Goal: Task Accomplishment & Management: Use online tool/utility

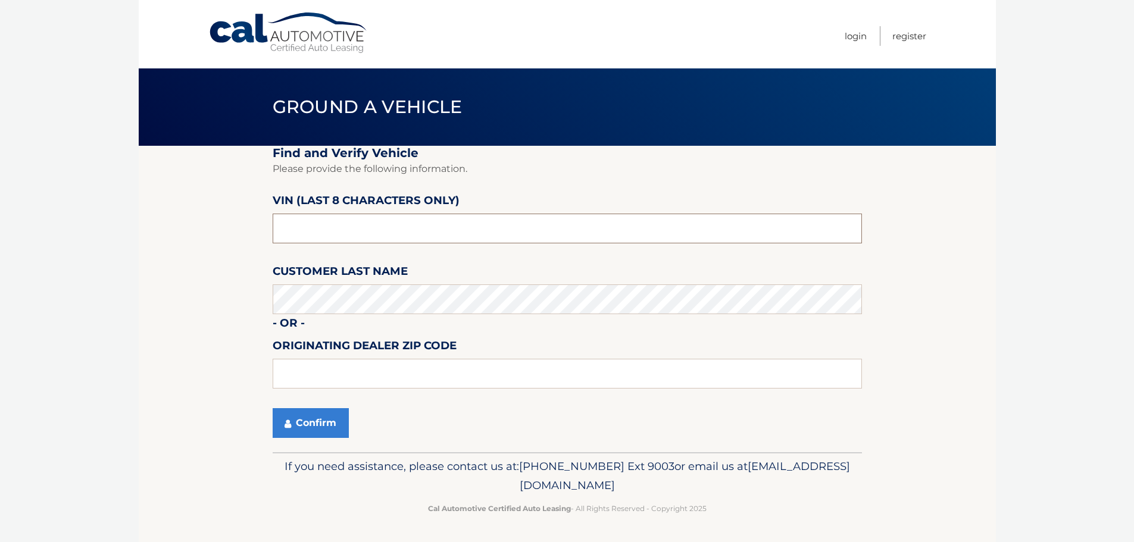
click at [443, 230] on input "text" at bounding box center [568, 229] width 590 height 30
type input "NN451261"
click at [324, 411] on button "Confirm" at bounding box center [311, 424] width 76 height 30
click at [319, 418] on button "Confirm" at bounding box center [311, 424] width 76 height 30
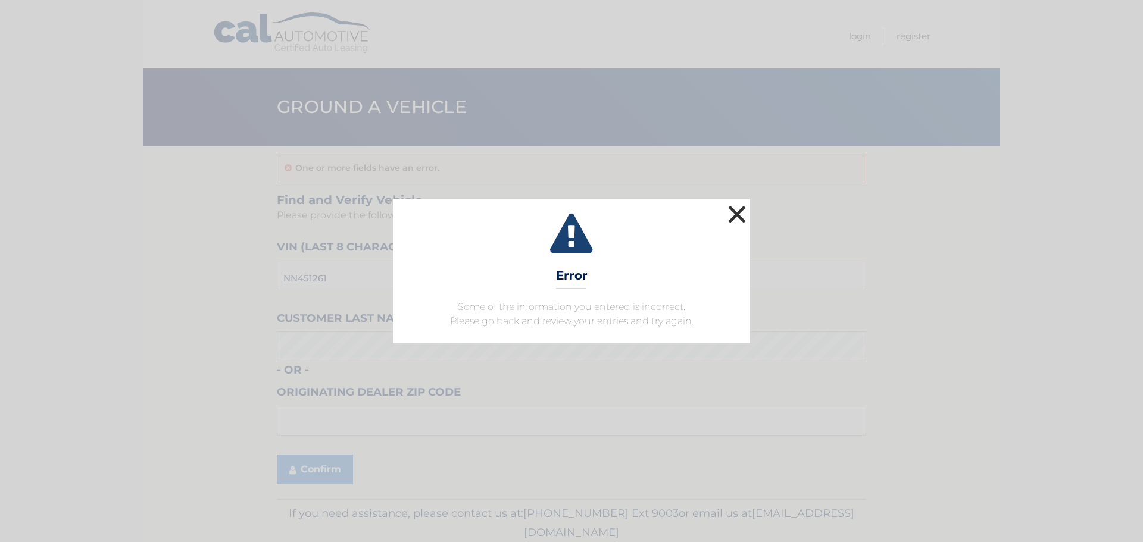
click at [740, 220] on button "×" at bounding box center [737, 214] width 24 height 24
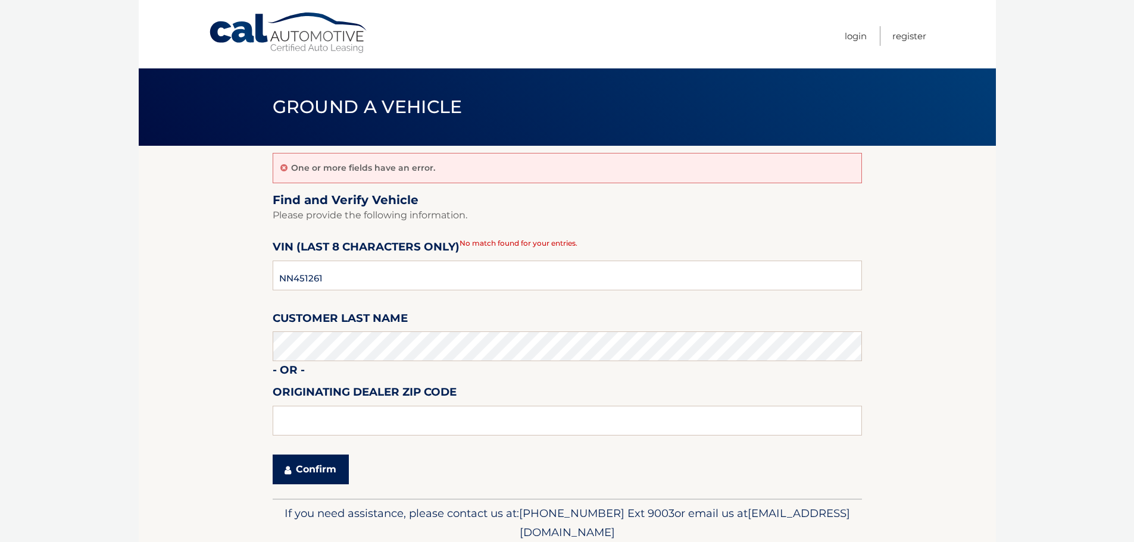
click at [329, 463] on button "Confirm" at bounding box center [311, 470] width 76 height 30
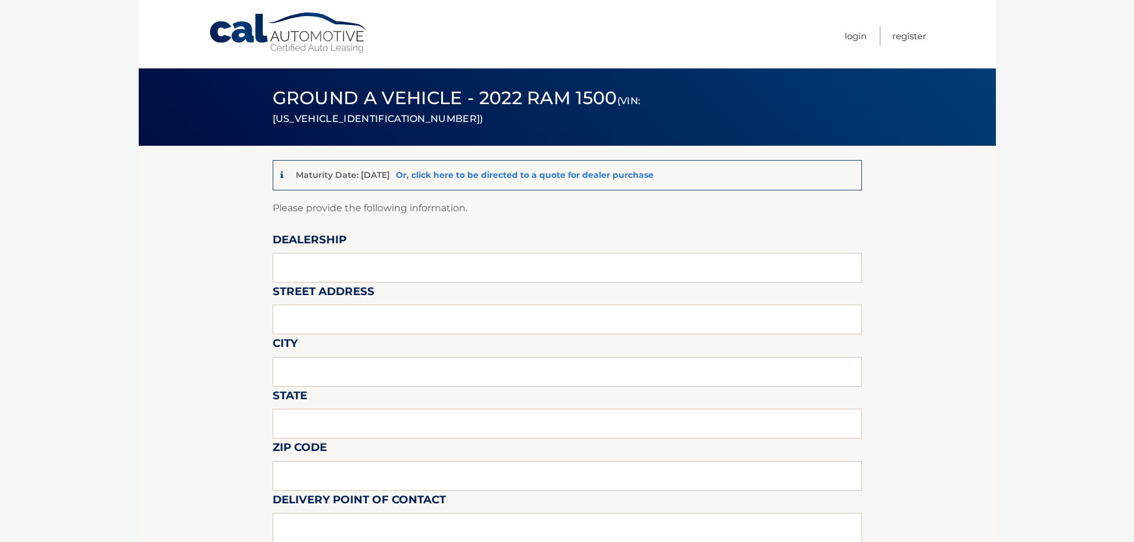
click at [523, 170] on link "Or, click here to be directed to a quote for dealer purchase" at bounding box center [525, 175] width 258 height 11
click at [532, 172] on link "Or, click here to be directed to a quote for dealer purchase" at bounding box center [525, 175] width 258 height 11
click at [573, 174] on link "Or, click here to be directed to a quote for dealer purchase" at bounding box center [525, 175] width 258 height 11
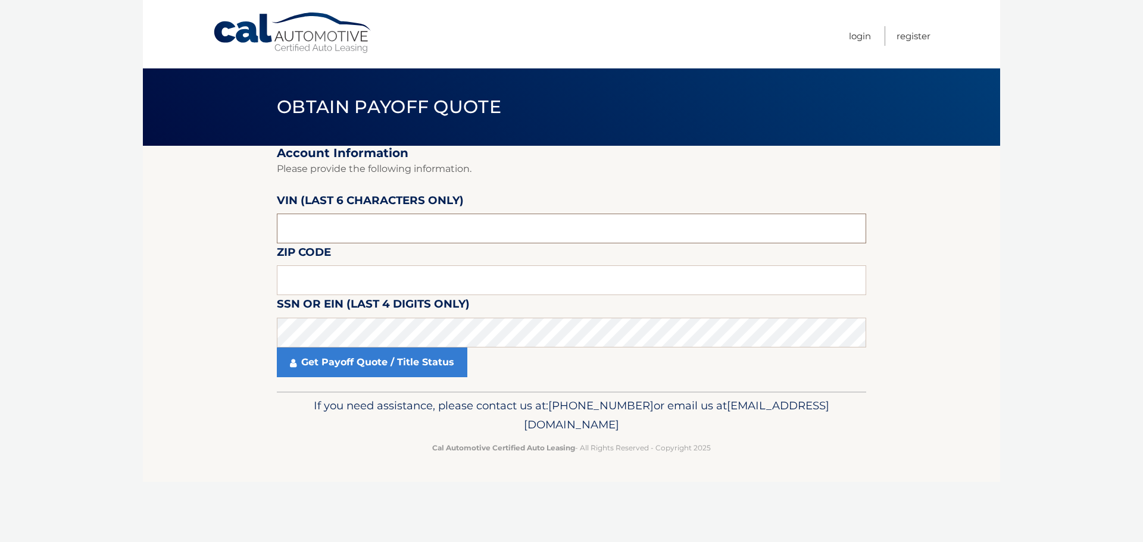
click at [422, 220] on input "text" at bounding box center [572, 229] width 590 height 30
type input "451261"
type input "11596"
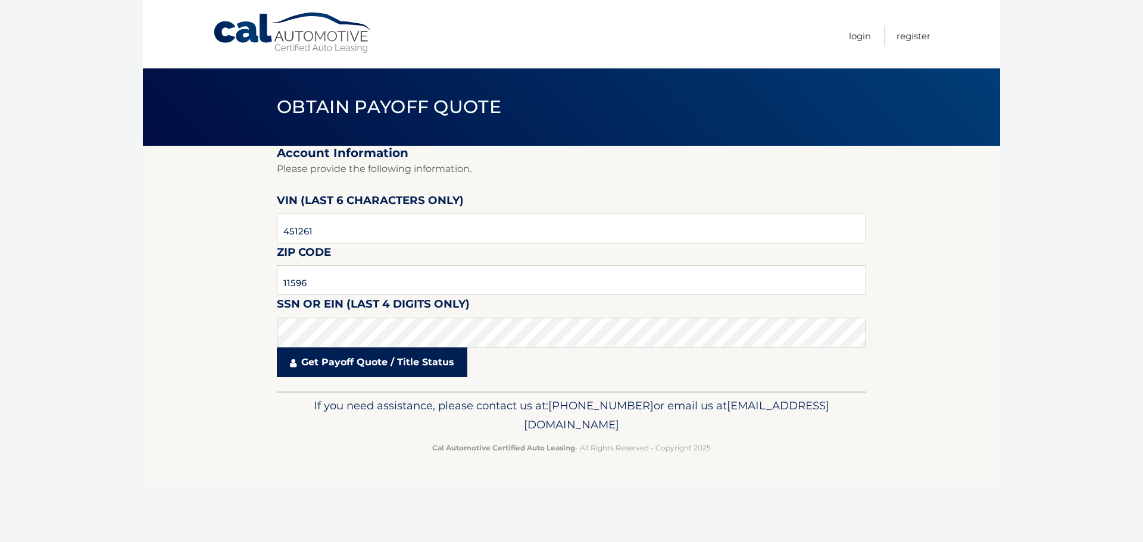
click at [319, 364] on link "Get Payoff Quote / Title Status" at bounding box center [372, 363] width 191 height 30
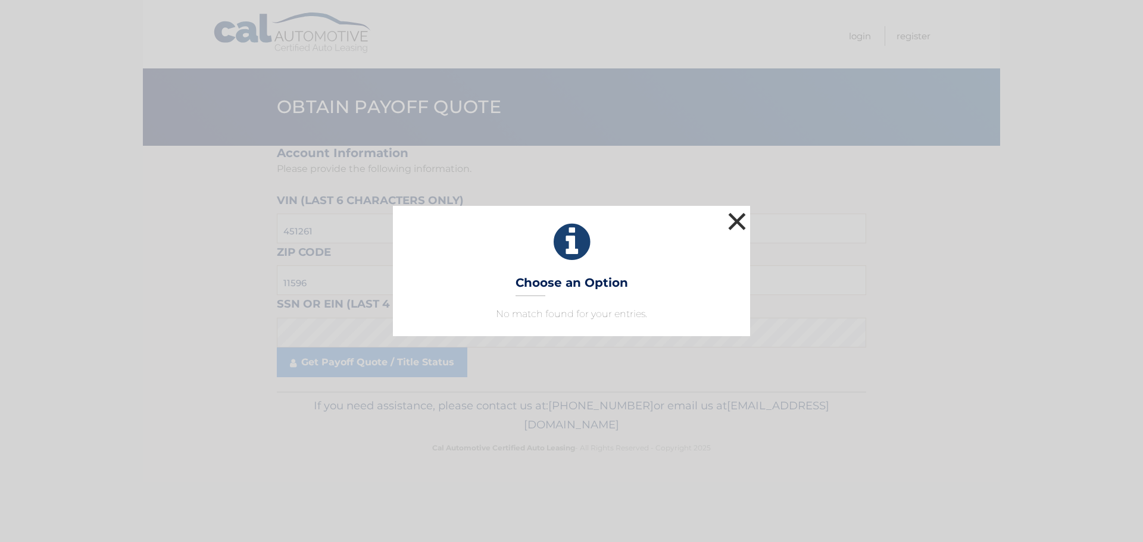
click at [734, 223] on button "×" at bounding box center [737, 222] width 24 height 24
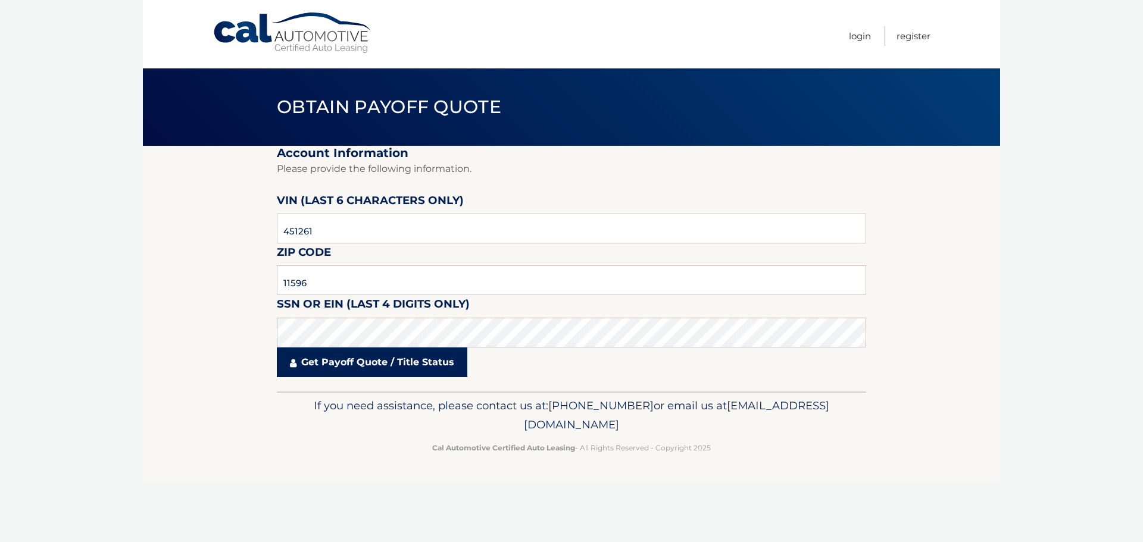
click at [357, 358] on link "Get Payoff Quote / Title Status" at bounding box center [372, 363] width 191 height 30
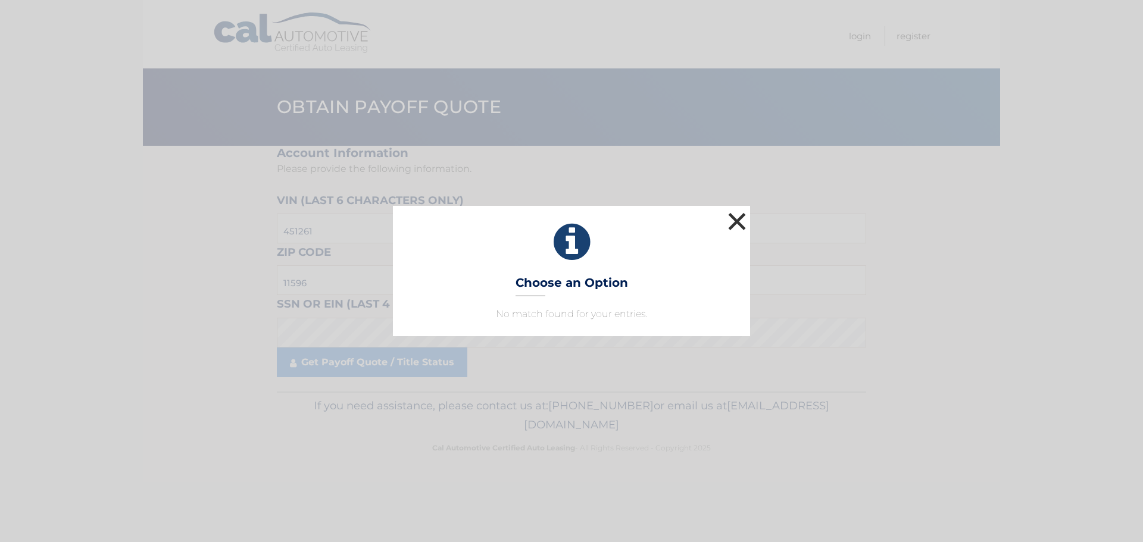
click at [742, 224] on button "×" at bounding box center [737, 222] width 24 height 24
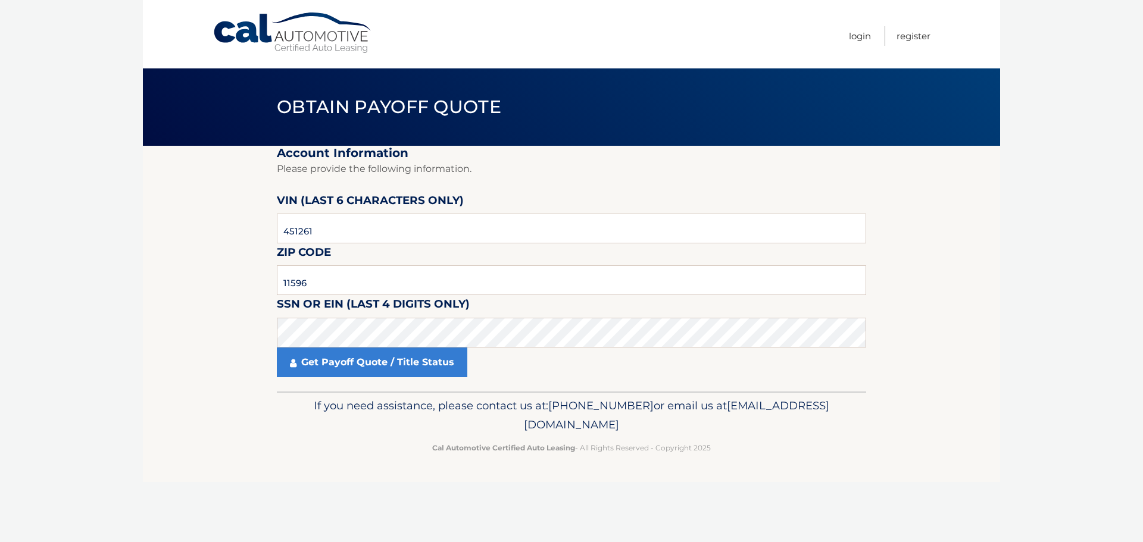
click at [881, 352] on section "Account Information Please provide the following information. VIN (last 6 chara…" at bounding box center [571, 269] width 857 height 246
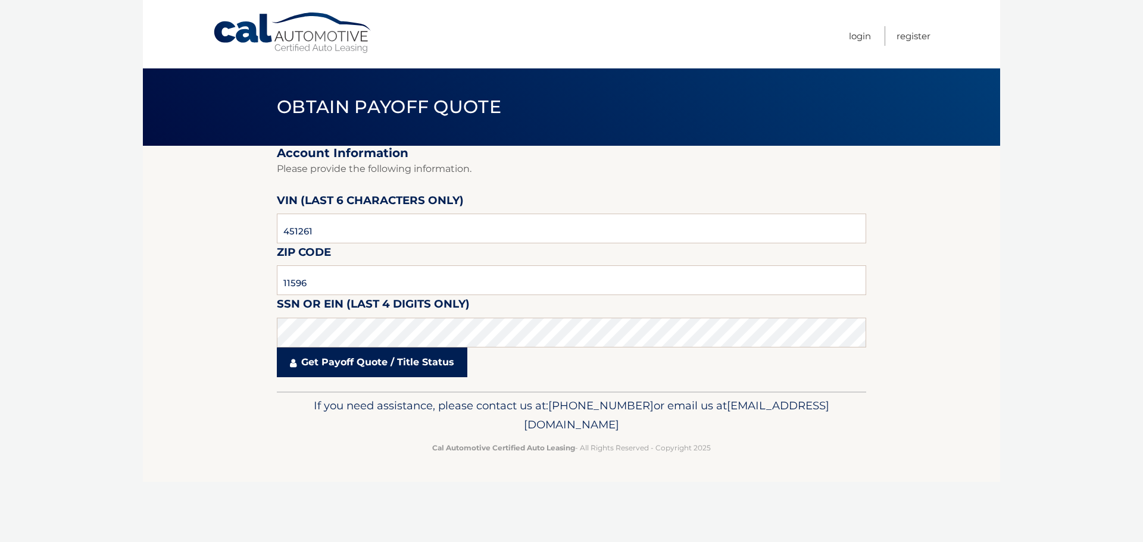
click at [343, 364] on link "Get Payoff Quote / Title Status" at bounding box center [372, 363] width 191 height 30
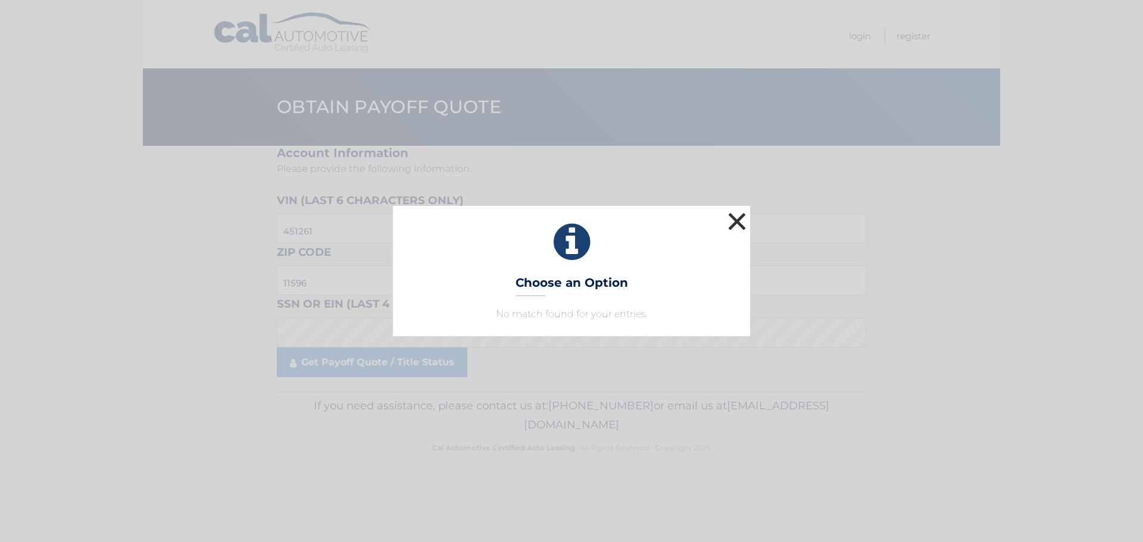
click at [734, 224] on button "×" at bounding box center [737, 222] width 24 height 24
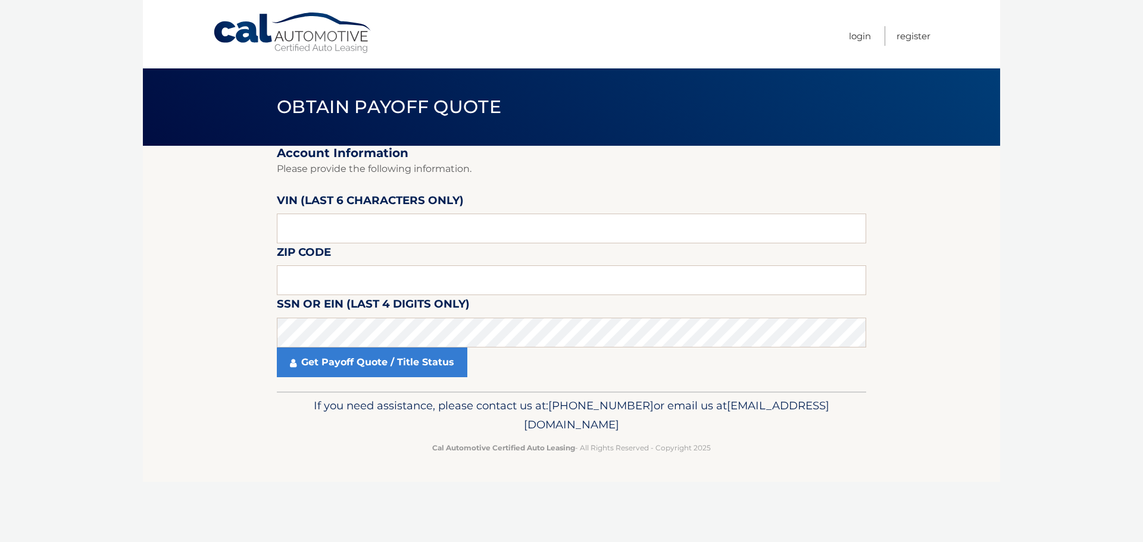
click at [444, 210] on label "VIN (last 6 characters only)" at bounding box center [370, 203] width 187 height 22
click at [440, 213] on label "VIN (last 6 characters only)" at bounding box center [370, 203] width 187 height 22
click at [434, 224] on input "text" at bounding box center [572, 229] width 590 height 30
click at [370, 226] on input "text" at bounding box center [572, 229] width 590 height 30
type input "451261"
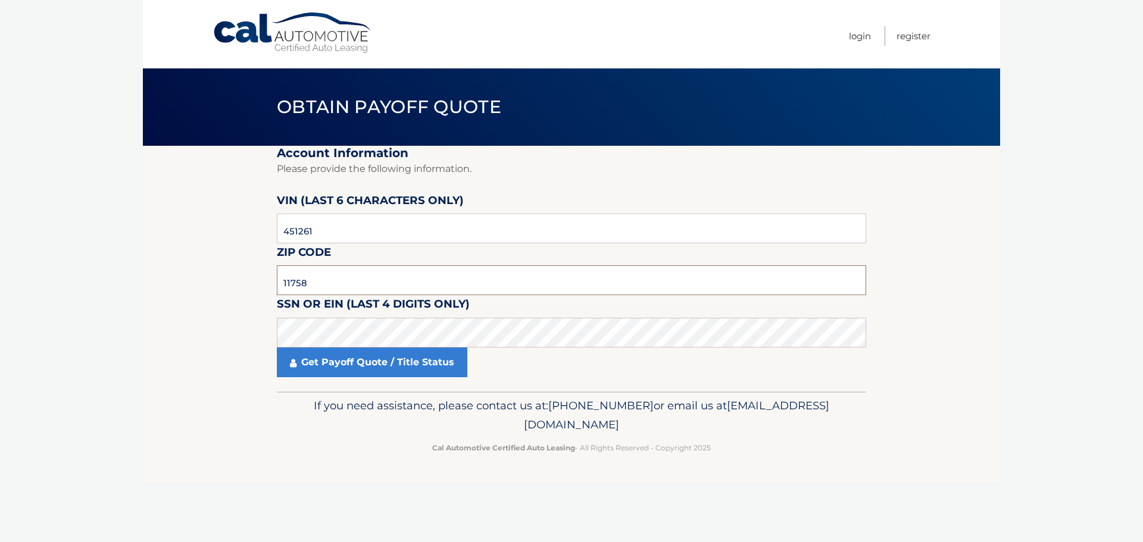
type input "11758"
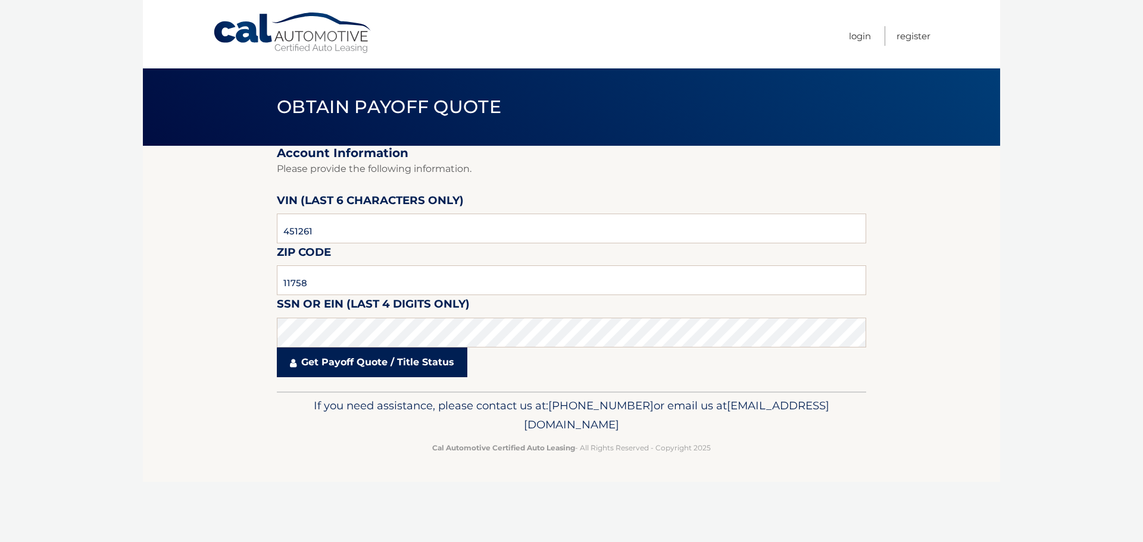
click at [338, 348] on link "Get Payoff Quote / Title Status" at bounding box center [372, 363] width 191 height 30
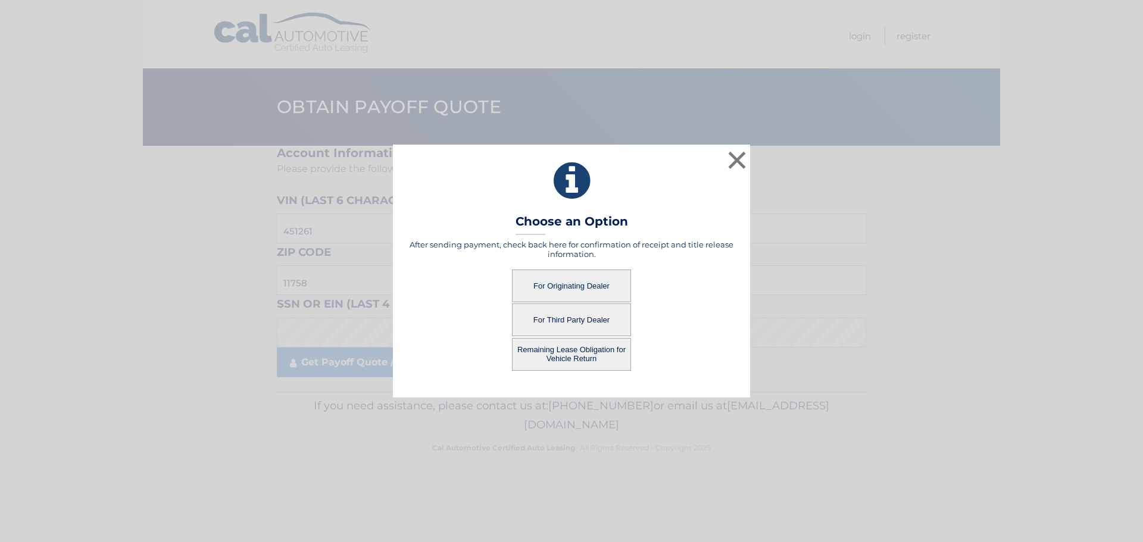
click at [606, 319] on button "For Third Party Dealer" at bounding box center [571, 320] width 119 height 33
click at [599, 323] on button "For Third Party Dealer" at bounding box center [571, 320] width 119 height 33
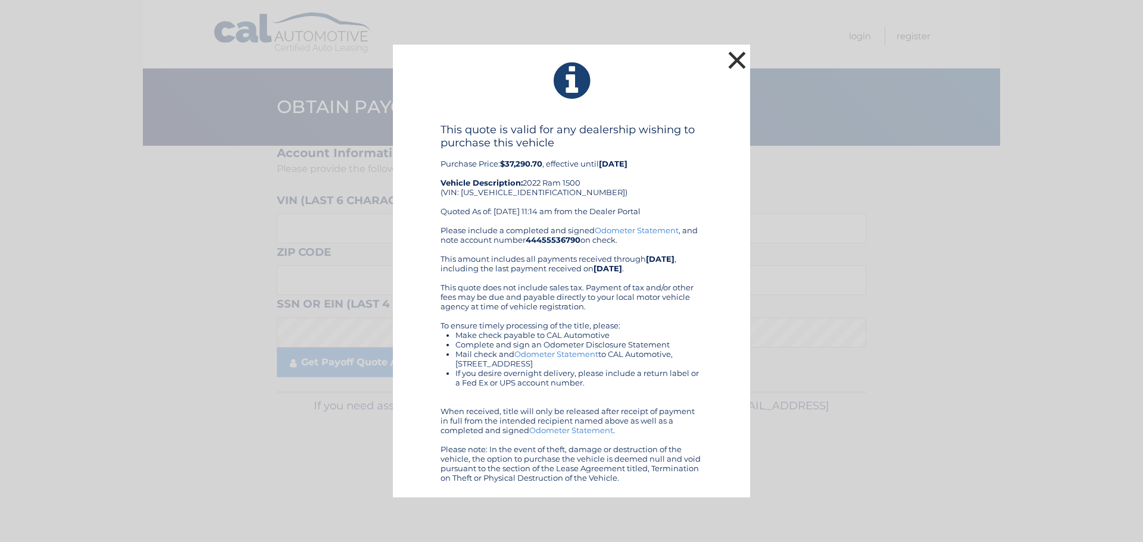
drag, startPoint x: 742, startPoint y: 60, endPoint x: 651, endPoint y: 204, distance: 169.7
click at [742, 60] on button "×" at bounding box center [737, 60] width 24 height 24
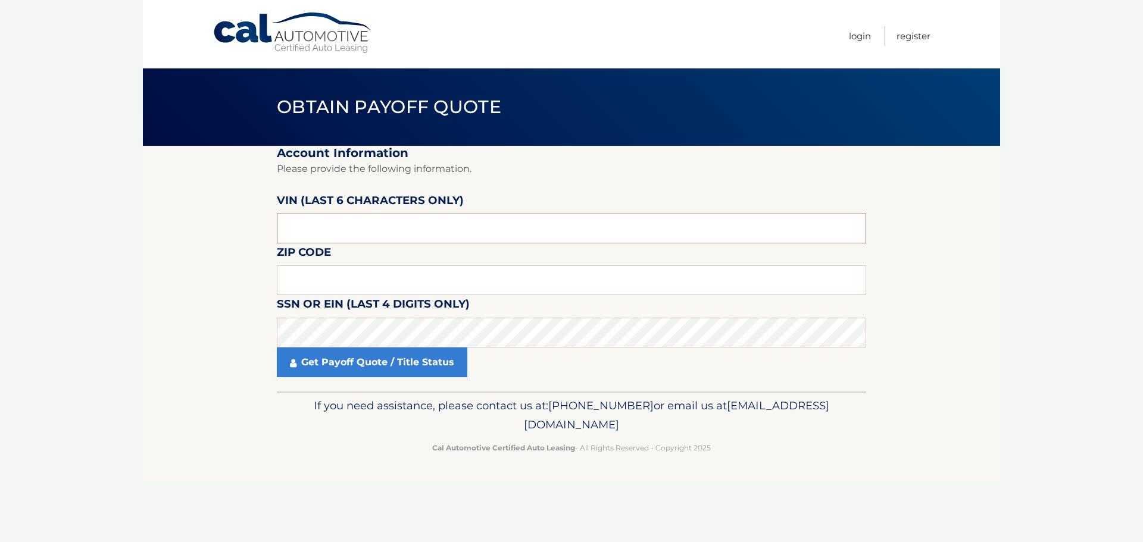
click at [434, 239] on input "text" at bounding box center [572, 229] width 590 height 30
type input "451261"
click at [337, 279] on input "text" at bounding box center [572, 281] width 590 height 30
type input "11758"
click button "For Originating Dealer" at bounding box center [0, 0] width 0 height 0
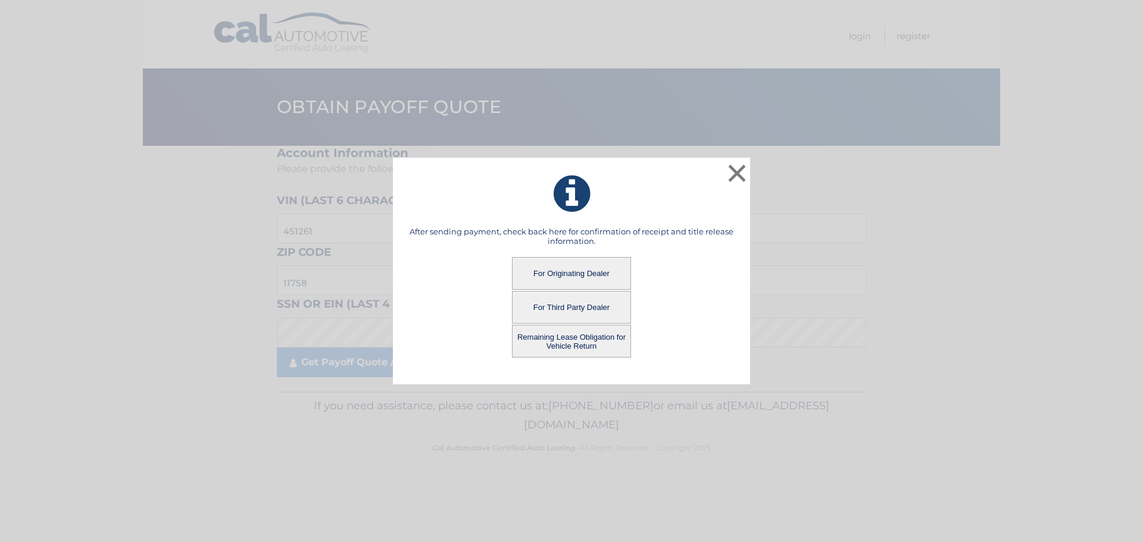
click at [602, 277] on button "For Originating Dealer" at bounding box center [571, 273] width 119 height 33
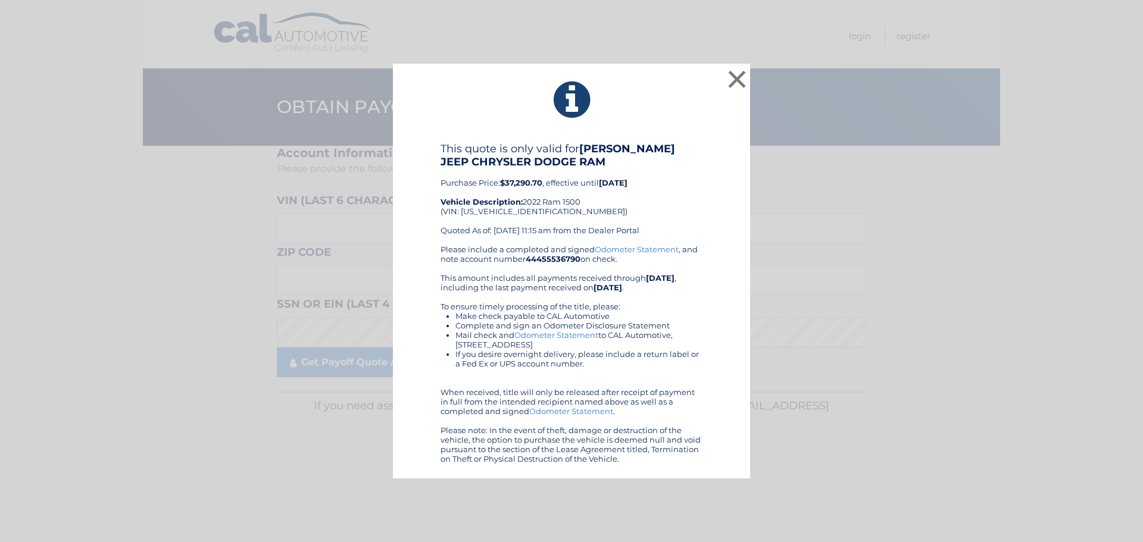
click at [283, 85] on div "× This quote is only valid for [PERSON_NAME] JEEP CHRYSLER DODGE RAM Purchase P…" at bounding box center [572, 272] width 1134 height 416
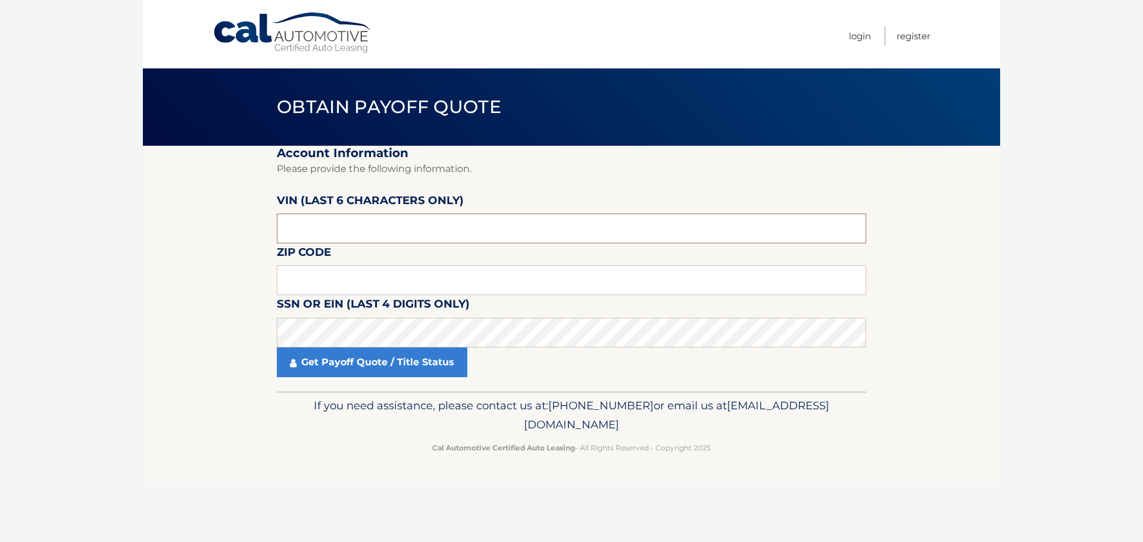
click at [347, 223] on input "text" at bounding box center [572, 229] width 590 height 30
click at [350, 232] on input "text" at bounding box center [572, 229] width 590 height 30
type input "451261"
paste input "11758"
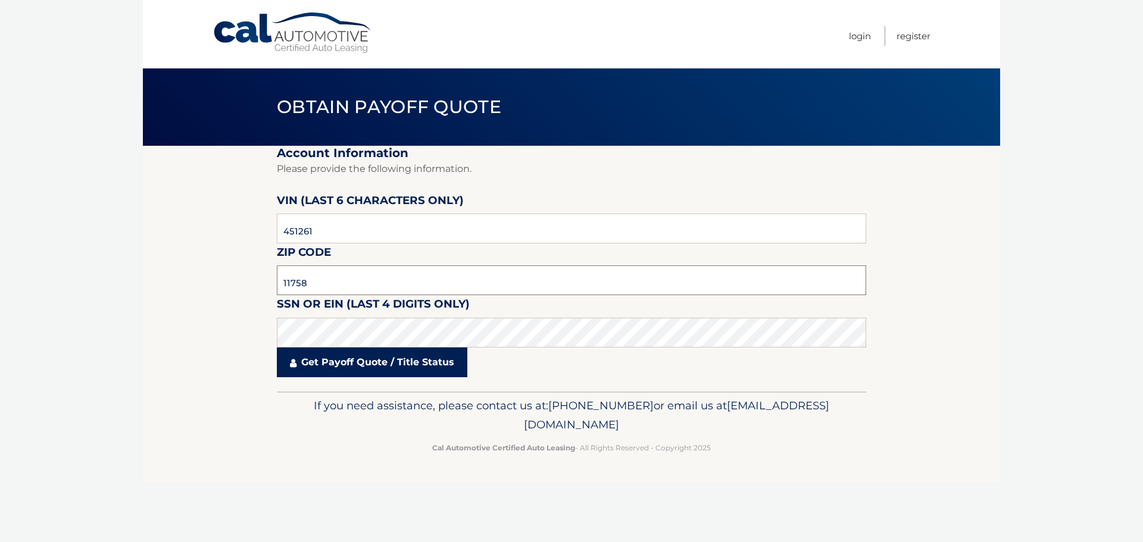
type input "11758"
click at [329, 360] on link "Get Payoff Quote / Title Status" at bounding box center [372, 363] width 191 height 30
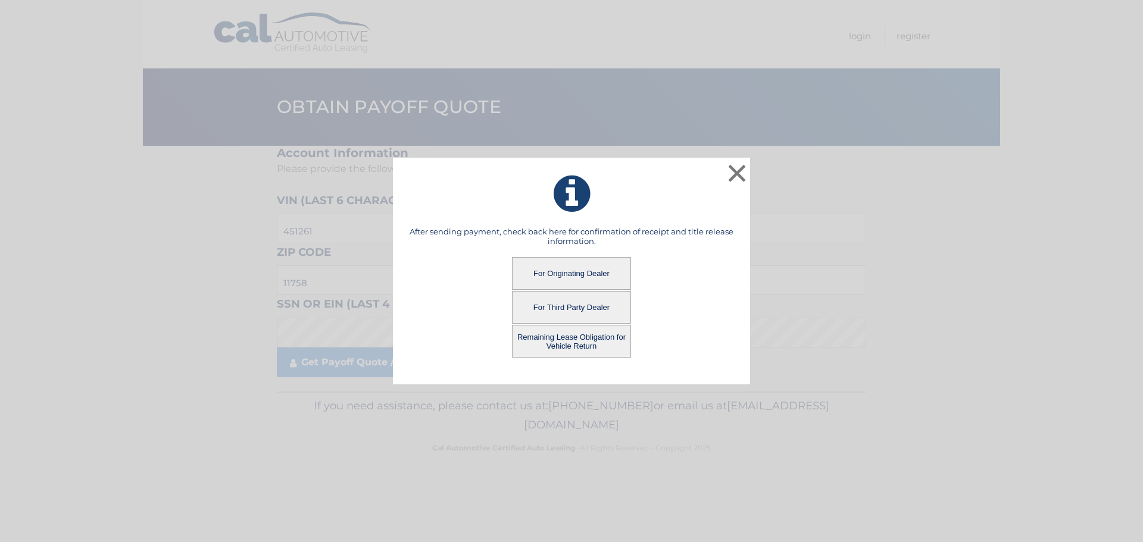
click at [573, 307] on button "For Third Party Dealer" at bounding box center [571, 307] width 119 height 33
click at [584, 310] on button "For Third Party Dealer" at bounding box center [571, 307] width 119 height 33
